Goal: Information Seeking & Learning: Learn about a topic

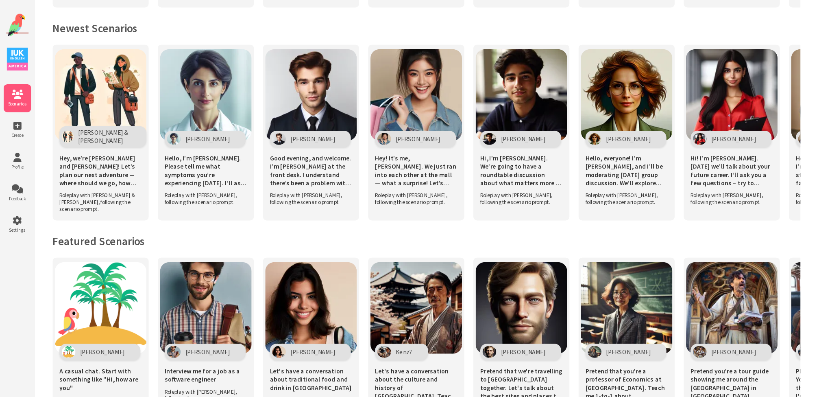
scroll to position [350, 0]
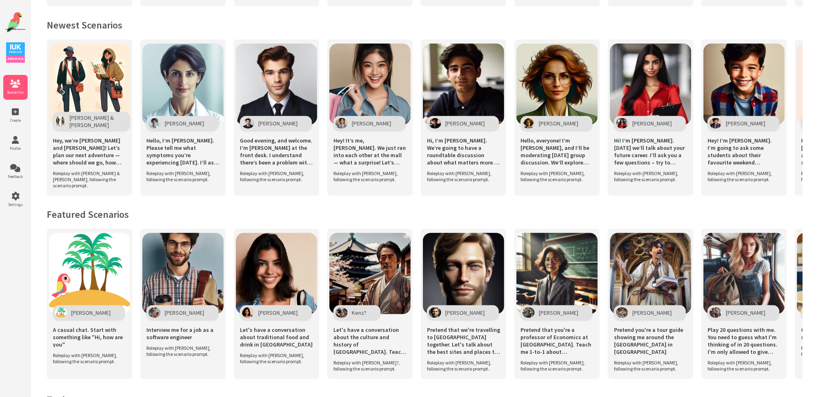
drag, startPoint x: 713, startPoint y: 4, endPoint x: 457, endPoint y: 11, distance: 256.8
click at [457, 11] on div "Get Started Polly Chat to Polly Start talking to Polly. You can start with basi…" at bounding box center [425, 71] width 789 height 843
drag, startPoint x: 509, startPoint y: 382, endPoint x: 647, endPoint y: 378, distance: 137.9
click at [647, 352] on div "Polly A casual chat. Start with something like "Hi, how are you" Roleplay with …" at bounding box center [425, 308] width 756 height 158
drag, startPoint x: 681, startPoint y: 386, endPoint x: 753, endPoint y: 387, distance: 71.6
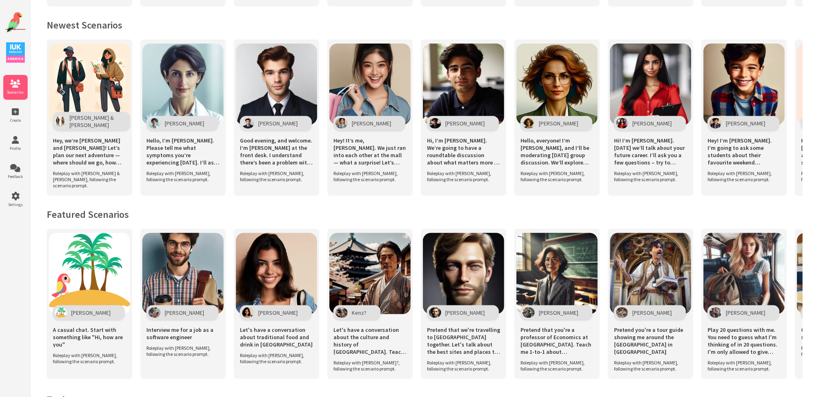
click at [736, 352] on div "Polly A casual chat. Start with something like "Hi, how are you" Roleplay with …" at bounding box center [425, 308] width 756 height 158
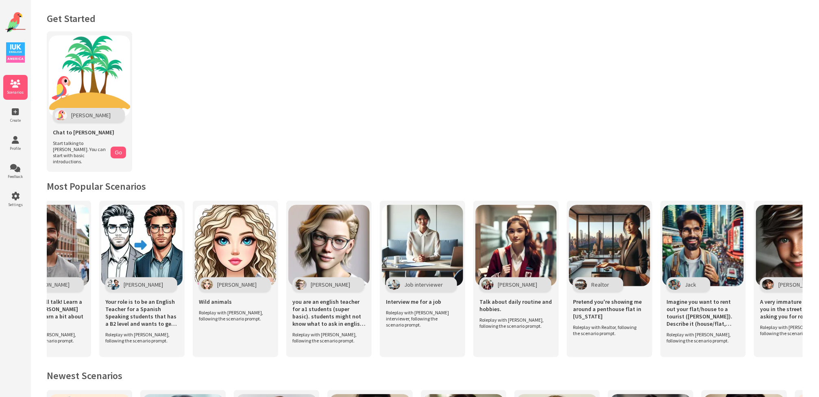
scroll to position [0, 1275]
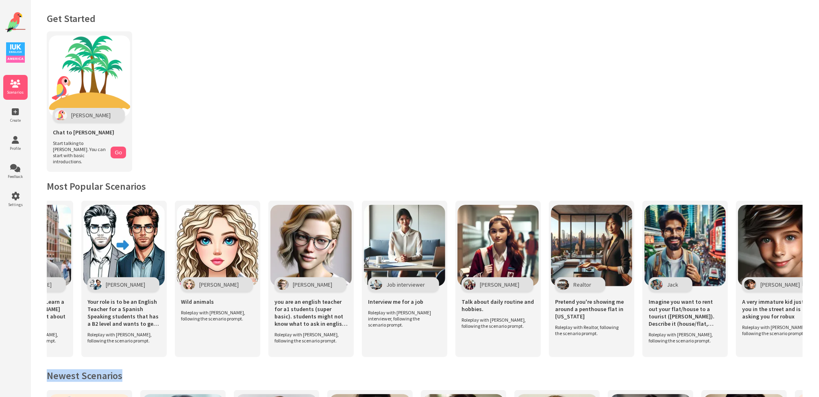
drag, startPoint x: 218, startPoint y: 358, endPoint x: 258, endPoint y: 362, distance: 40.5
drag, startPoint x: 258, startPoint y: 362, endPoint x: 285, endPoint y: 365, distance: 27.0
drag, startPoint x: 285, startPoint y: 365, endPoint x: 248, endPoint y: 358, distance: 37.3
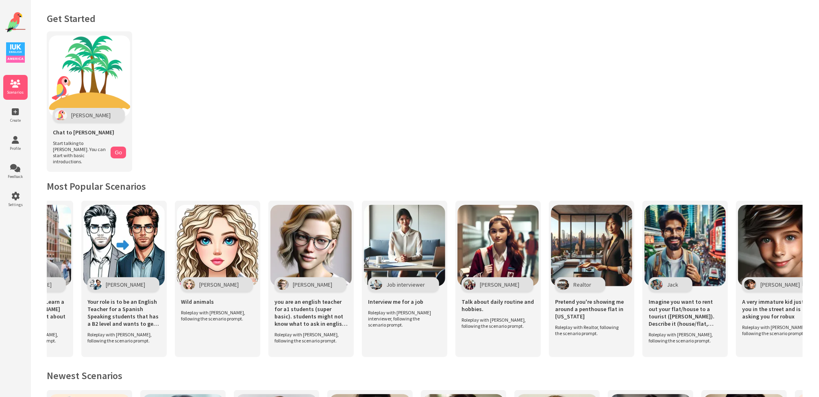
click at [248, 352] on div "Polly A casual chat. Start with something like "Hi, how are you" Roleplay with …" at bounding box center [425, 283] width 756 height 164
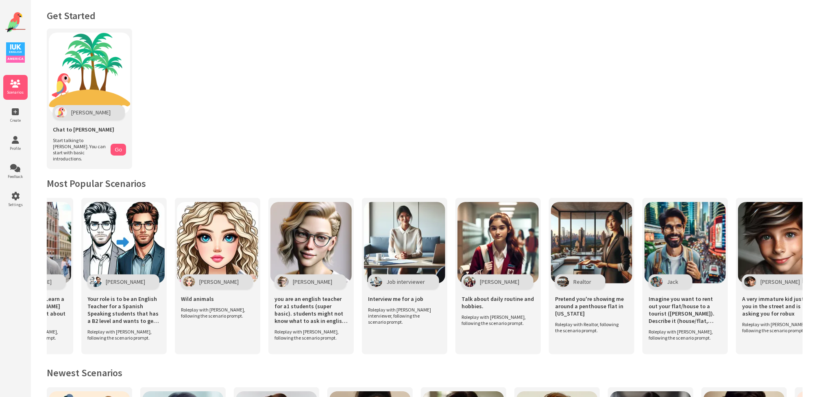
scroll to position [0, 0]
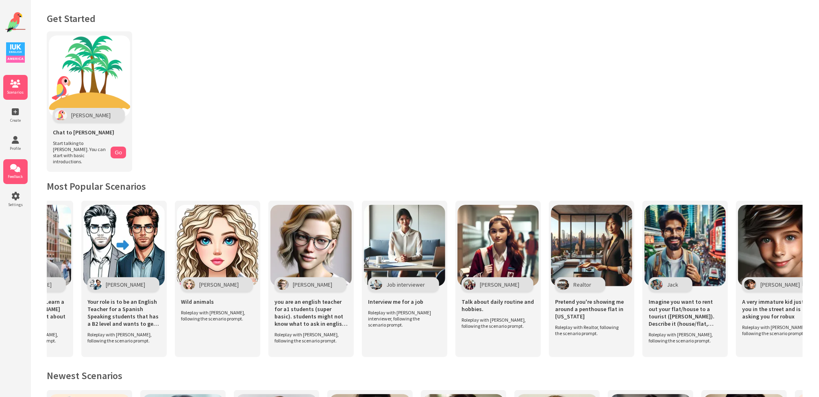
click at [13, 168] on icon at bounding box center [15, 168] width 24 height 8
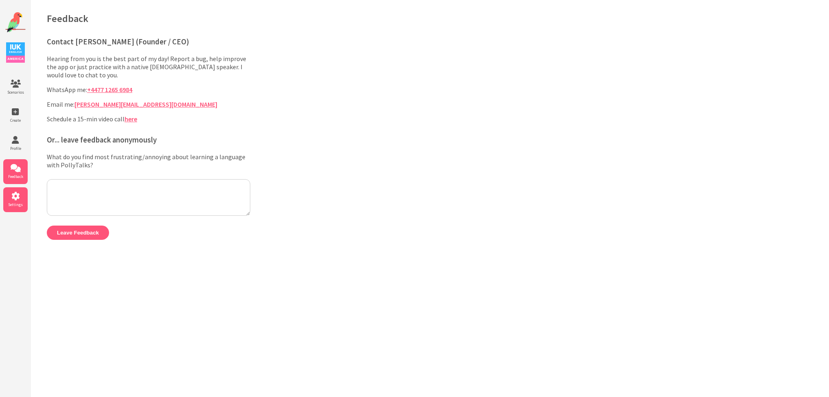
click at [18, 193] on icon at bounding box center [15, 196] width 24 height 8
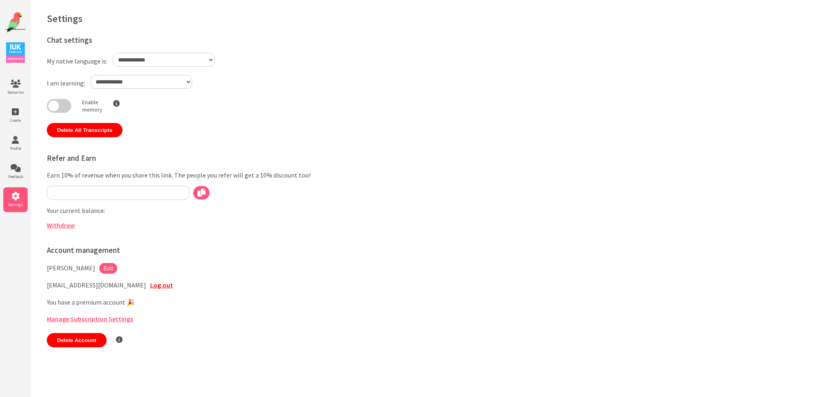
select select "**"
type input "**********"
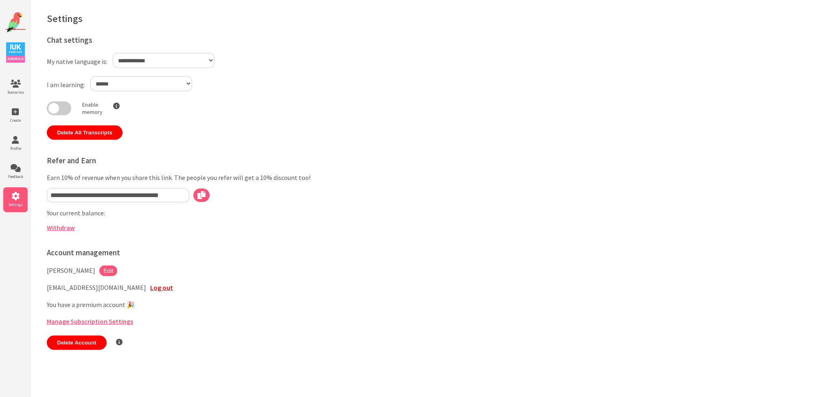
select select "**"
click at [16, 16] on img at bounding box center [15, 22] width 20 height 20
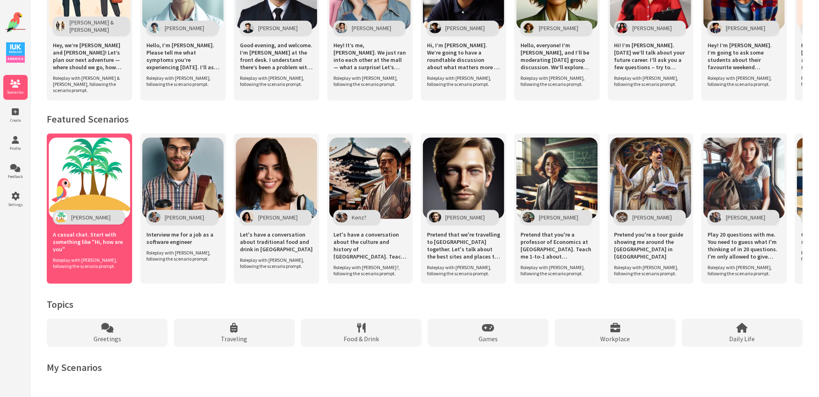
scroll to position [447, 0]
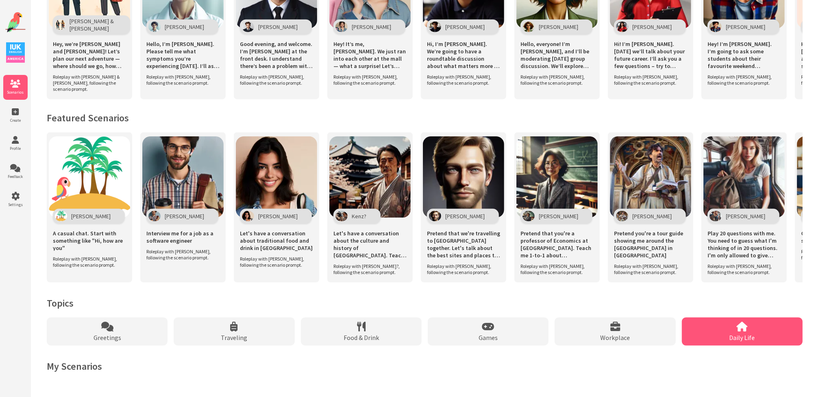
click at [759, 331] on div "Daily Life" at bounding box center [742, 331] width 121 height 28
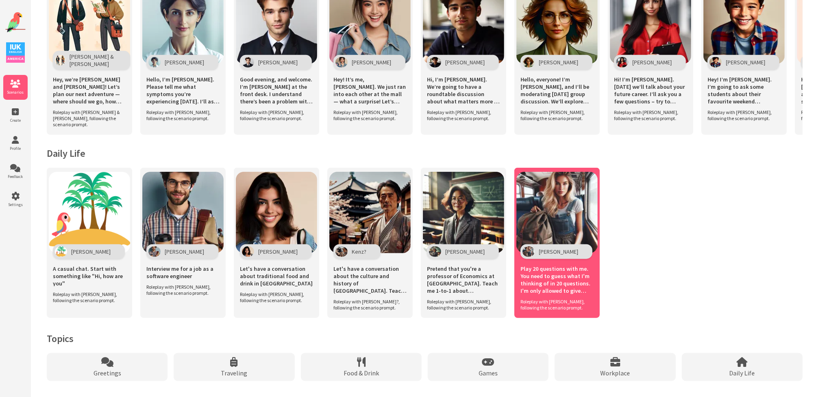
scroll to position [281, 0]
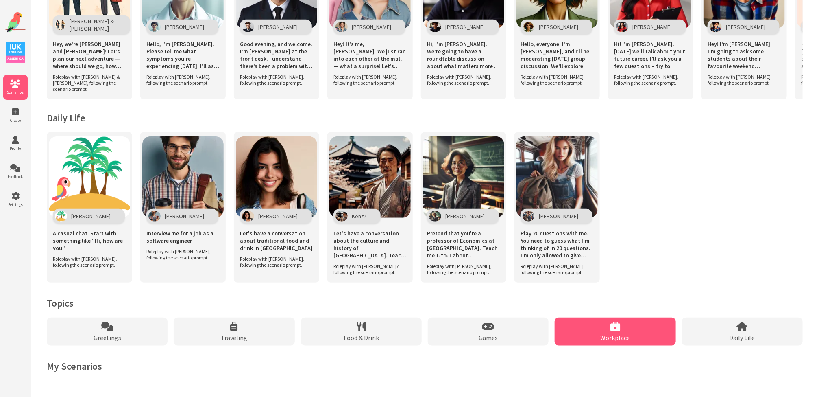
click at [627, 331] on div "Workplace" at bounding box center [615, 331] width 121 height 28
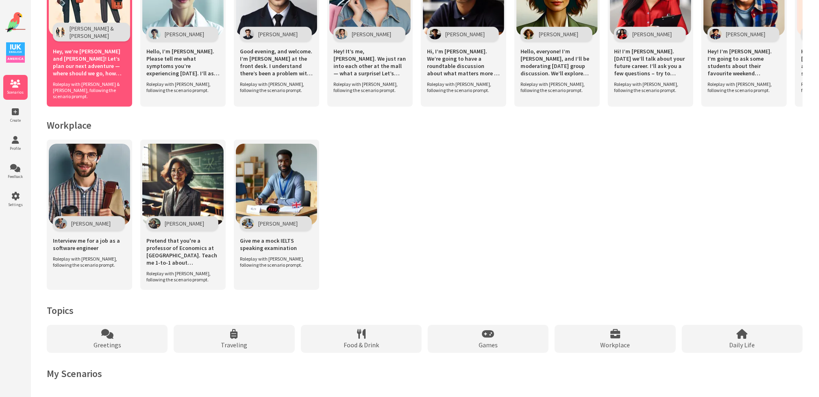
scroll to position [281, 0]
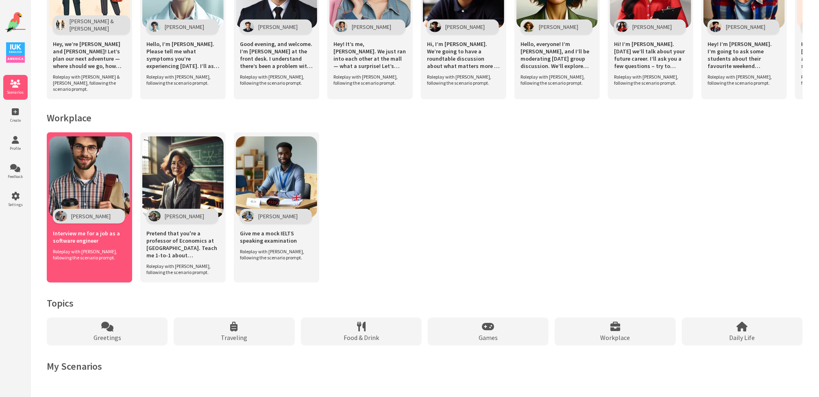
click at [78, 253] on span "Roleplay with Alex, following the scenario prompt." at bounding box center [87, 254] width 69 height 12
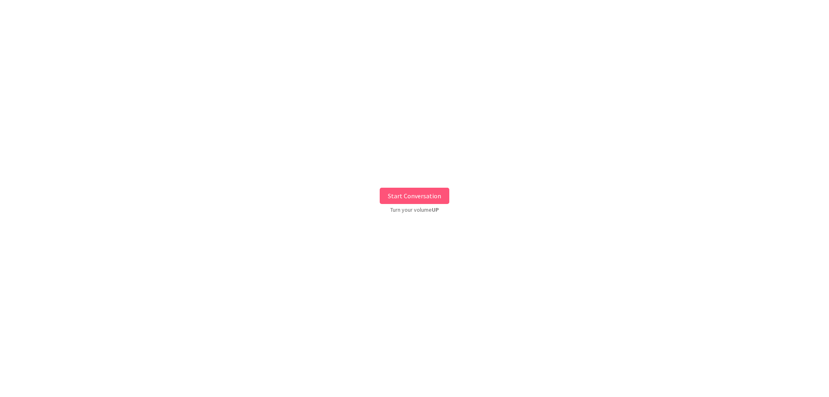
click at [423, 192] on button "Start Conversation" at bounding box center [415, 196] width 70 height 16
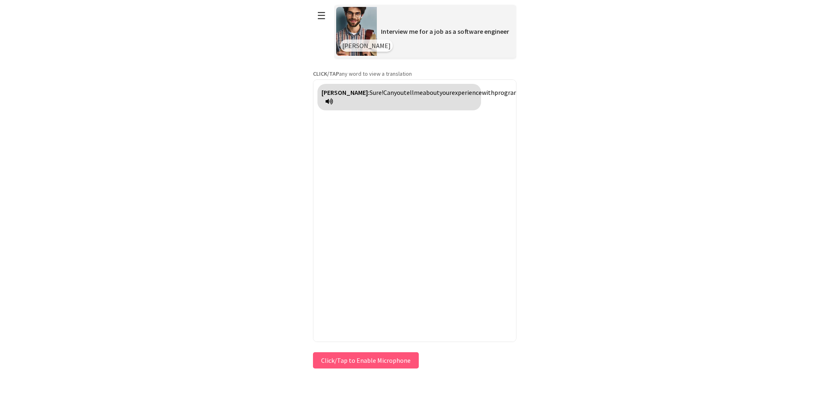
click at [408, 362] on button "Click/Tap to Enable Microphone" at bounding box center [366, 360] width 106 height 16
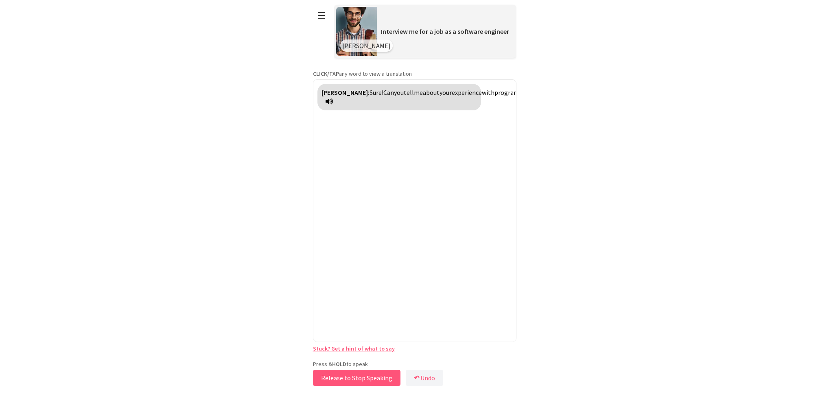
click at [369, 375] on button "Release to Stop Speaking" at bounding box center [356, 377] width 87 height 16
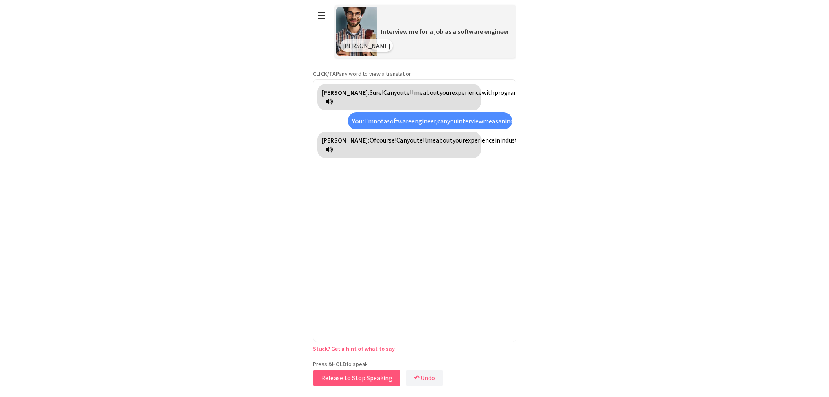
click at [377, 374] on button "Release to Stop Speaking" at bounding box center [356, 377] width 87 height 16
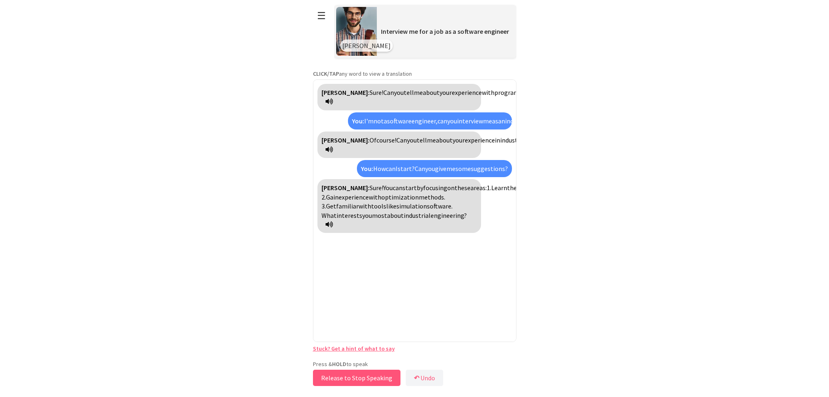
click at [387, 373] on button "Release to Stop Speaking" at bounding box center [356, 377] width 87 height 16
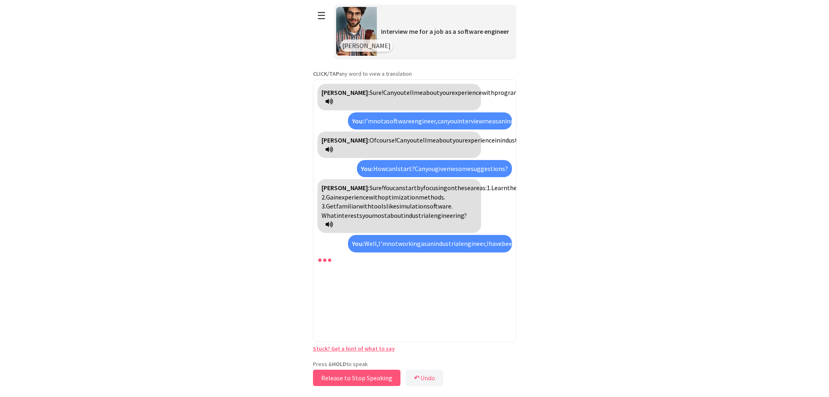
click at [387, 373] on button "Release to Stop Speaking" at bounding box center [356, 377] width 87 height 16
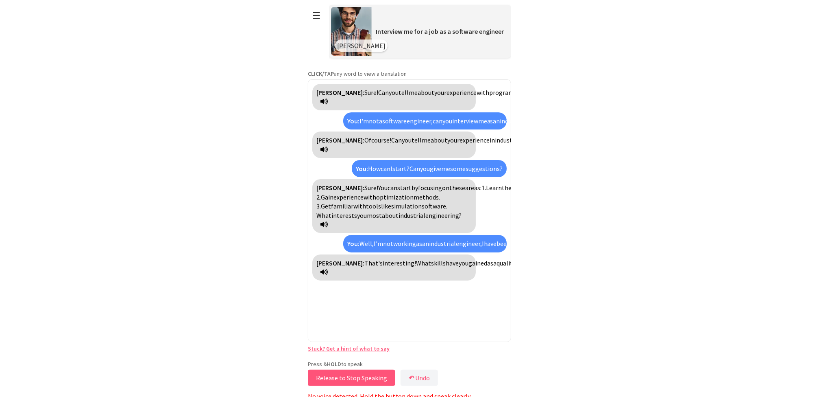
click at [387, 373] on button "Release to Stop Speaking" at bounding box center [351, 377] width 87 height 16
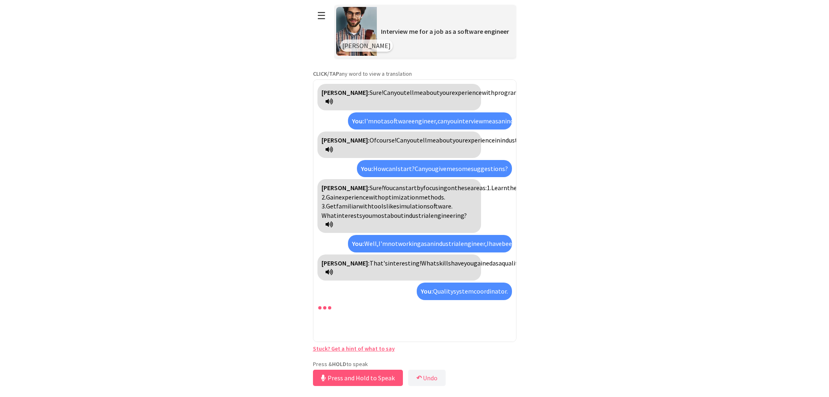
scroll to position [16, 0]
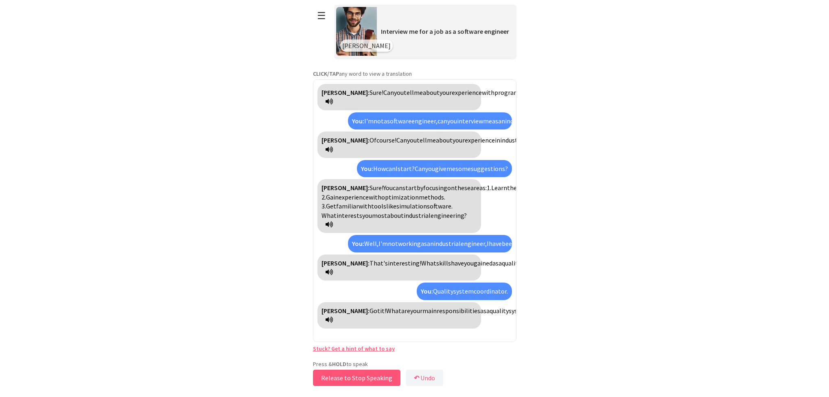
drag, startPoint x: 382, startPoint y: 372, endPoint x: 380, endPoint y: 366, distance: 6.2
click at [380, 366] on div "Press & HOLD to speak Release to Stop Speaking ↶ Undo Save No voice detected. H…" at bounding box center [414, 374] width 203 height 28
click at [380, 374] on button "Release to Stop Speaking" at bounding box center [356, 377] width 87 height 16
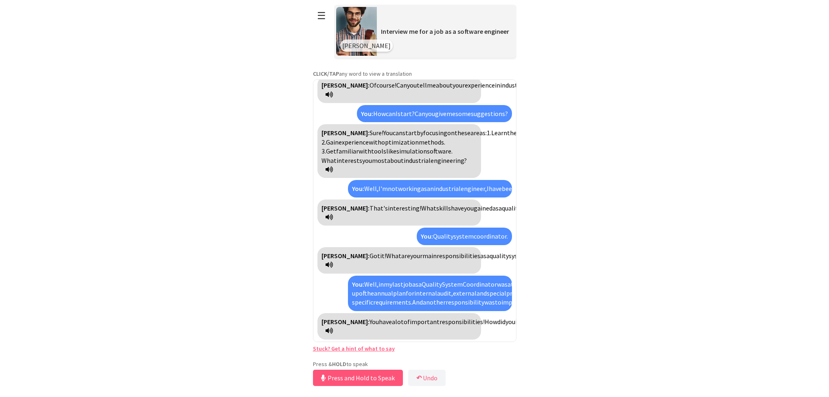
scroll to position [146, 0]
drag, startPoint x: 387, startPoint y: 375, endPoint x: 354, endPoint y: 378, distance: 32.7
click at [354, 378] on button "Release to Stop Speaking" at bounding box center [356, 377] width 87 height 16
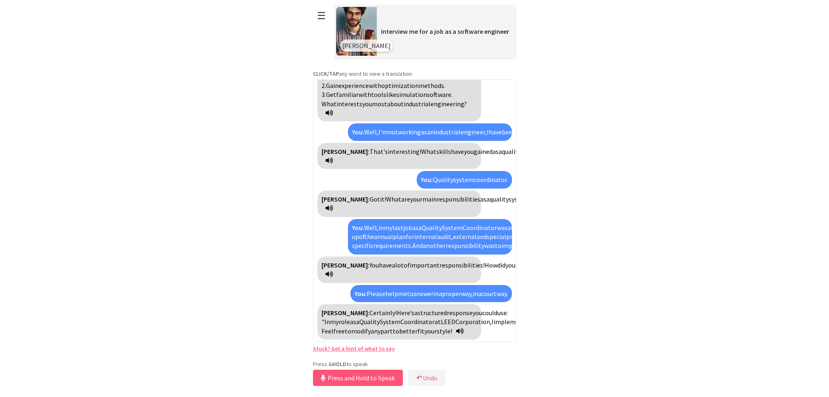
scroll to position [321, 0]
